Goal: Complete application form: Complete application form

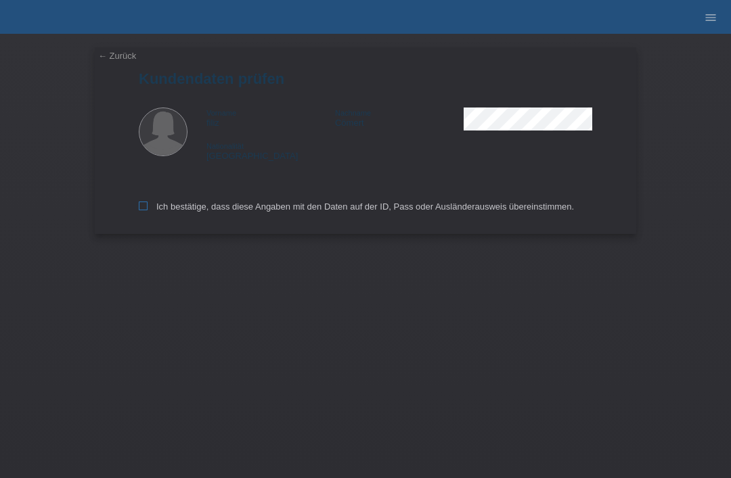
click at [144, 212] on label "Ich bestätige, dass diese Angaben mit den Daten auf der ID, Pass oder Ausländer…" at bounding box center [356, 207] width 435 height 10
click at [144, 210] on input "Ich bestätige, dass diese Angaben mit den Daten auf der ID, Pass oder Ausländer…" at bounding box center [143, 206] width 9 height 9
checkbox input "true"
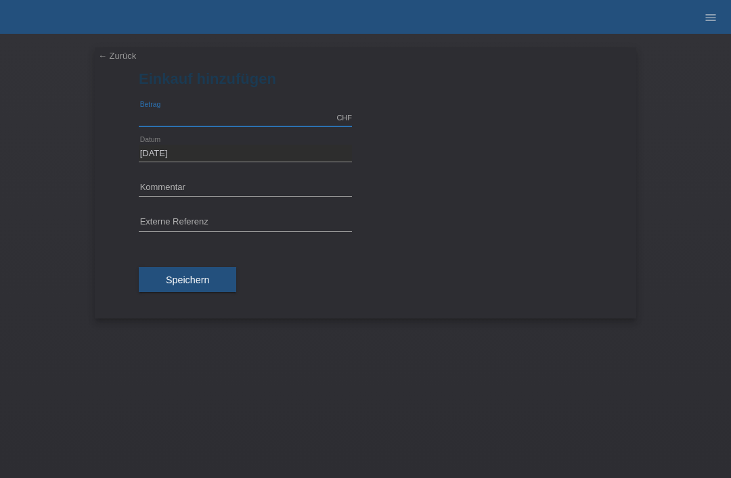
click at [182, 116] on input "text" at bounding box center [245, 118] width 213 height 17
click at [152, 187] on input "text" at bounding box center [245, 188] width 213 height 17
type input "2790.00"
type input "m"
type input "MK CRUZA"
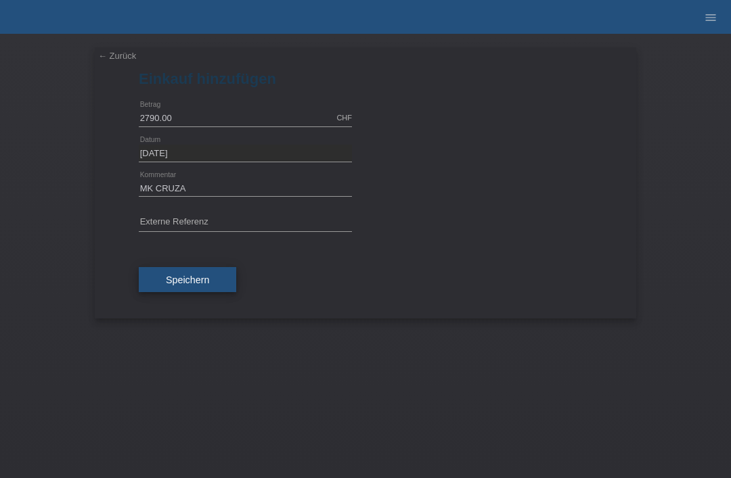
click at [161, 279] on button "Speichern" at bounding box center [187, 280] width 97 height 26
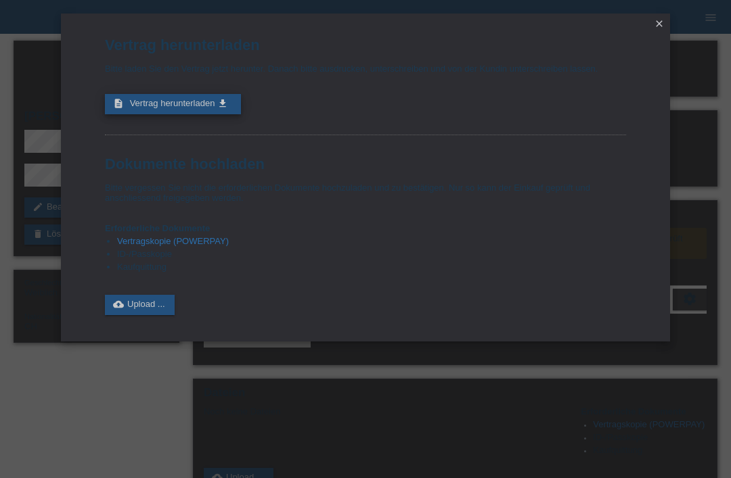
click at [164, 101] on link "description Vertrag herunterladen get_app" at bounding box center [173, 104] width 136 height 20
click at [654, 26] on icon "close" at bounding box center [659, 23] width 11 height 11
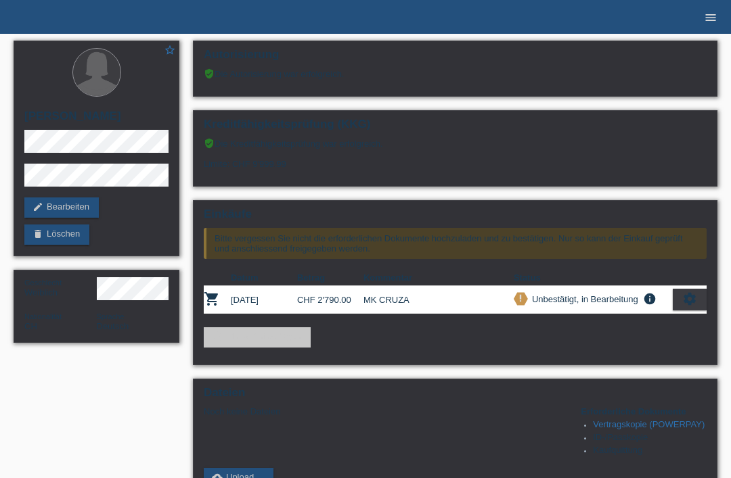
click at [710, 21] on icon "menu" at bounding box center [711, 18] width 14 height 14
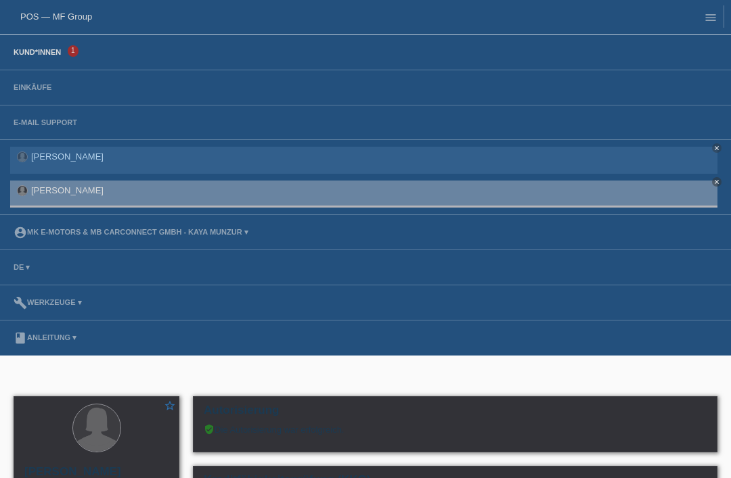
click at [32, 56] on link "Kund*innen" at bounding box center [37, 52] width 61 height 8
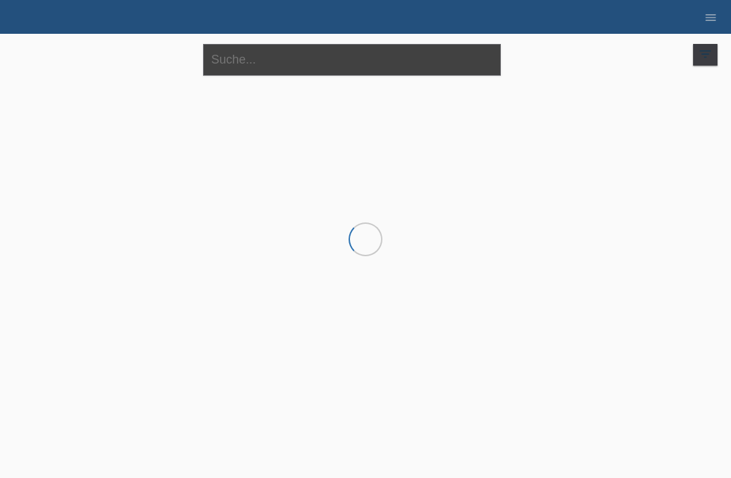
click at [382, 64] on input "text" at bounding box center [352, 60] width 298 height 32
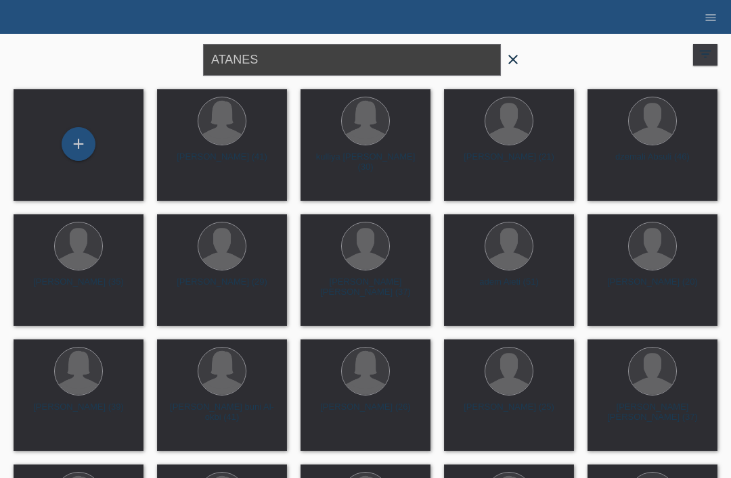
type input "ATANES"
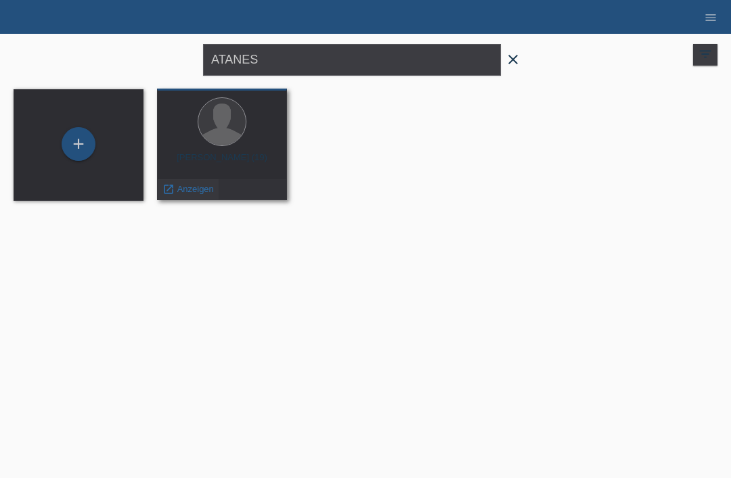
click at [181, 189] on span "Anzeigen" at bounding box center [195, 189] width 37 height 10
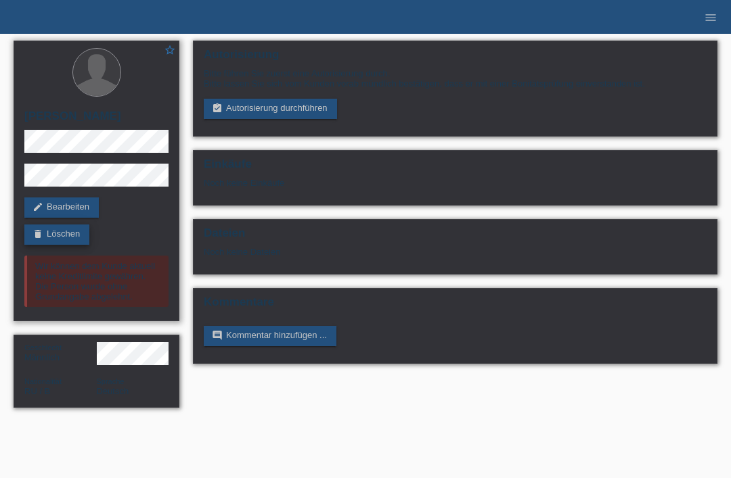
click at [49, 234] on link "delete Löschen" at bounding box center [56, 235] width 65 height 20
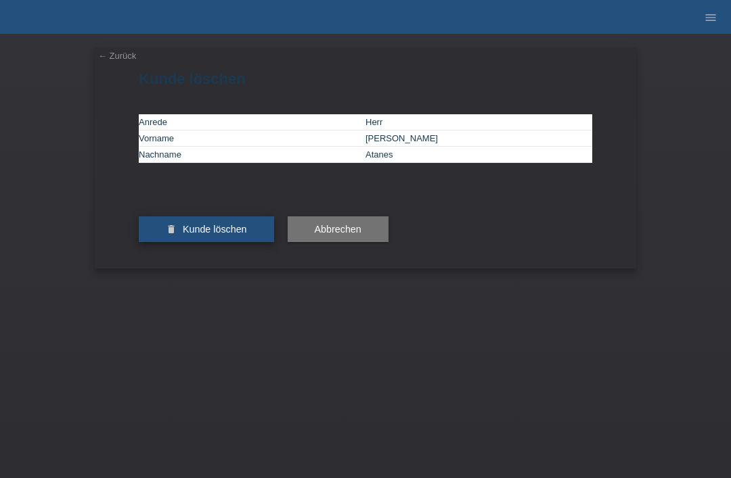
click at [181, 242] on button "delete Kunde löschen" at bounding box center [206, 230] width 135 height 26
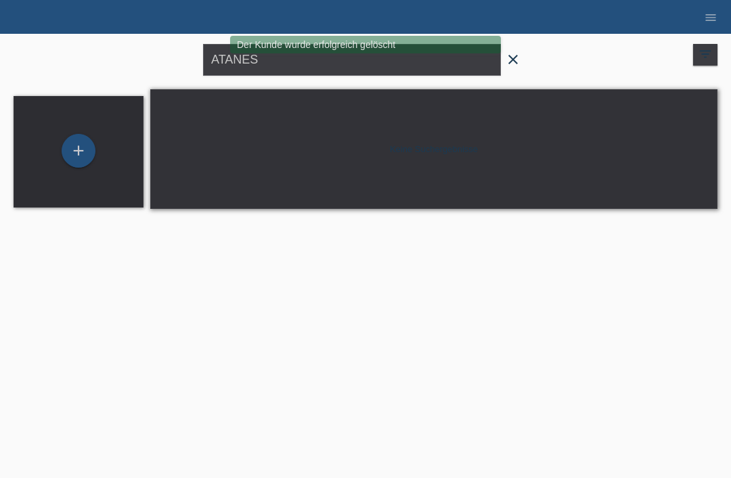
click at [510, 64] on icon "close" at bounding box center [513, 59] width 16 height 16
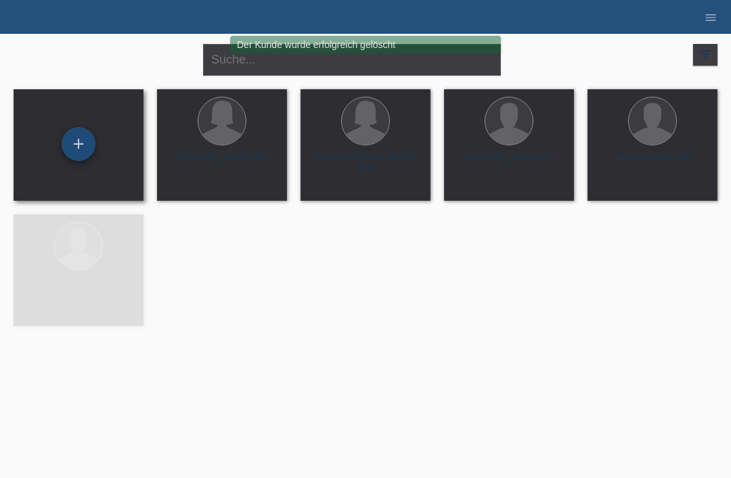
click at [78, 143] on div "+" at bounding box center [78, 144] width 32 height 23
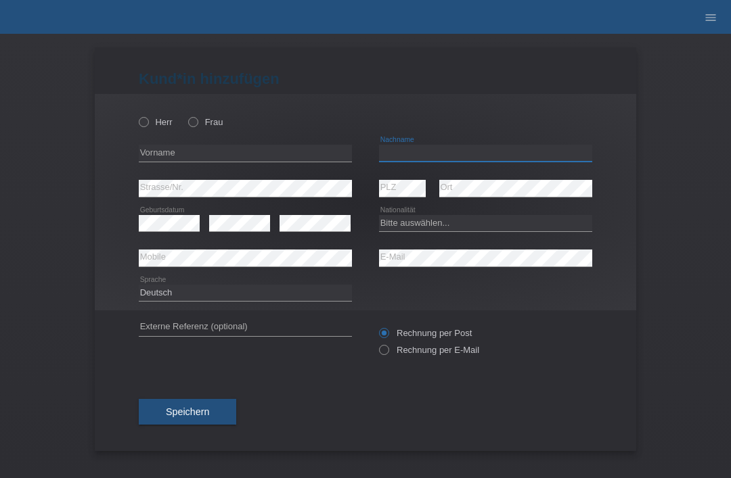
click at [478, 148] on input "text" at bounding box center [485, 153] width 213 height 17
type input "[PERSON_NAME]"
click at [246, 151] on input "text" at bounding box center [245, 153] width 213 height 17
type input "ATANES"
click at [474, 226] on select "Bitte auswählen... [GEOGRAPHIC_DATA] [GEOGRAPHIC_DATA] [GEOGRAPHIC_DATA] [GEOGR…" at bounding box center [485, 223] width 213 height 16
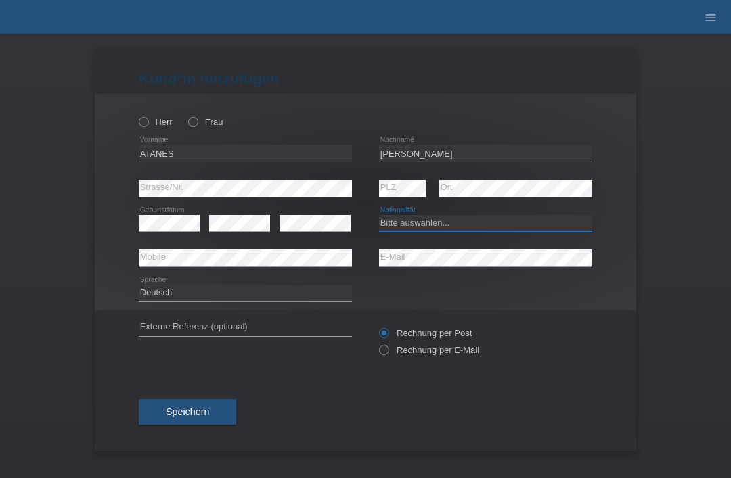
select select "RU"
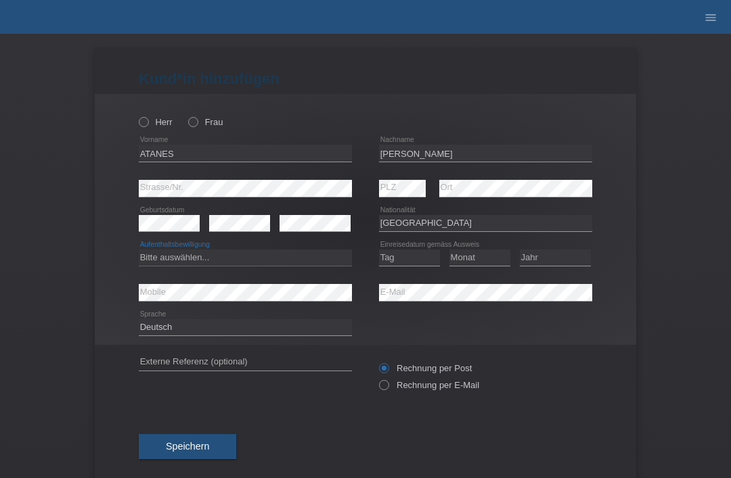
click at [301, 265] on select "Bitte auswählen... C B B - Flüchtlingsstatus Andere" at bounding box center [245, 258] width 213 height 16
select select "B"
click at [415, 265] on select "Tag 01 02 03 04 05 06 07 08 09 10 11" at bounding box center [409, 258] width 61 height 16
click at [424, 260] on select "Tag 01 02 03 04 05 06 07 08 09 10 11" at bounding box center [409, 258] width 61 height 16
select select "23"
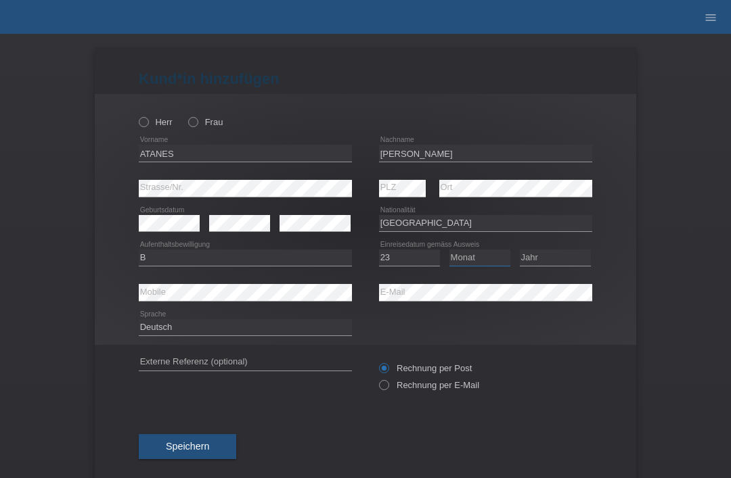
click at [494, 261] on select "Monat 01 02 03 04 05 06 07 08 09 10 11" at bounding box center [479, 258] width 61 height 16
select select "02"
click at [564, 265] on select "Jahr 2025 2024 2023 2022 2021 2020 2019 2018 2017 2016 2015 2014 2013 2012 2011…" at bounding box center [555, 258] width 71 height 16
select select "2006"
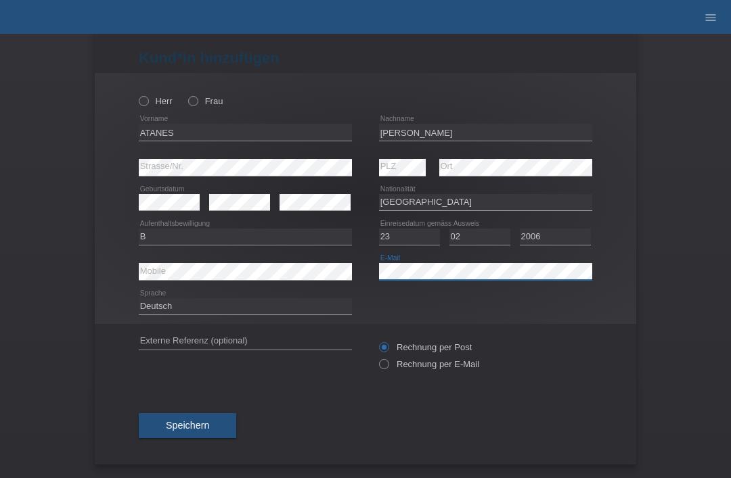
scroll to position [26, 0]
click at [137, 101] on div "[PERSON_NAME] Frau [GEOGRAPHIC_DATA] error Vorname C" at bounding box center [365, 198] width 541 height 251
click at [137, 94] on icon at bounding box center [137, 94] width 0 height 0
click at [146, 96] on input "Herr" at bounding box center [143, 100] width 9 height 9
radio input "true"
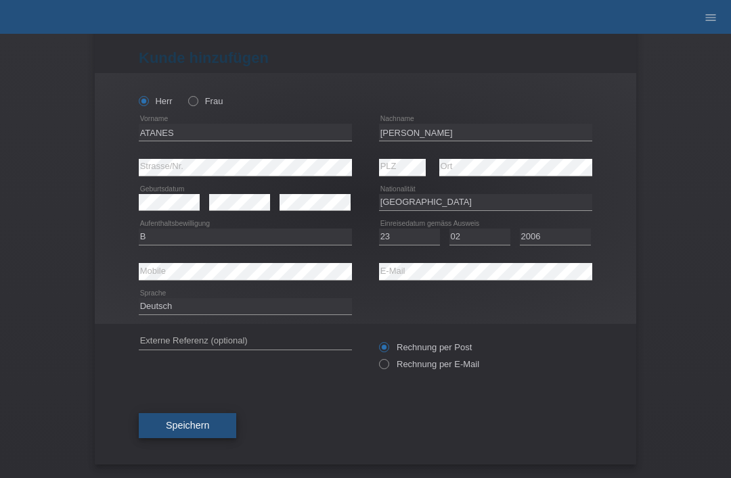
click at [172, 422] on span "Speichern" at bounding box center [187, 425] width 43 height 11
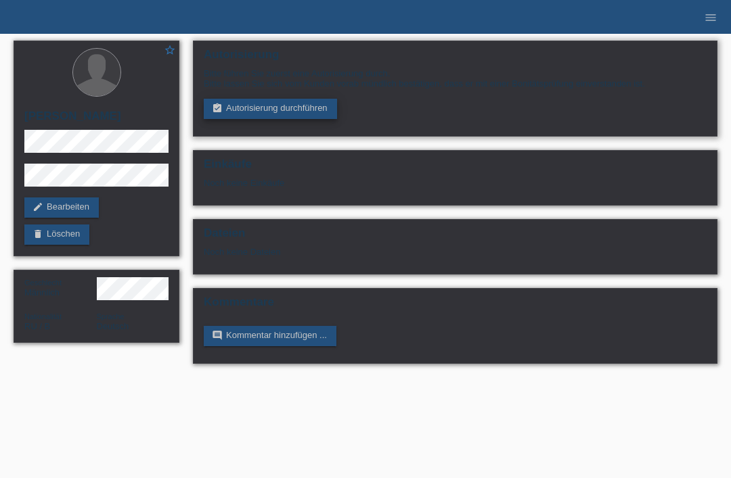
click at [310, 108] on link "assignment_turned_in Autorisierung durchführen" at bounding box center [270, 109] width 133 height 20
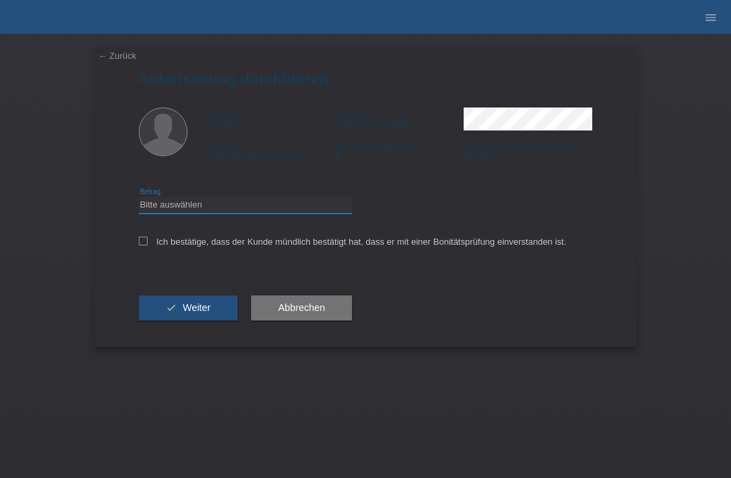
click at [169, 209] on select "Bitte auswählen CHF 1.00 - CHF 499.00 CHF 500.00 - CHF 1'999.00 CHF 2'000.00 - …" at bounding box center [245, 205] width 213 height 16
select select "3"
click at [140, 246] on input "Ich bestätige, dass der Kunde mündlich bestätigt hat, dass er mit einer Bonität…" at bounding box center [143, 241] width 9 height 9
checkbox input "true"
click at [179, 306] on button "check Weiter" at bounding box center [188, 309] width 99 height 26
